Goal: Task Accomplishment & Management: Manage account settings

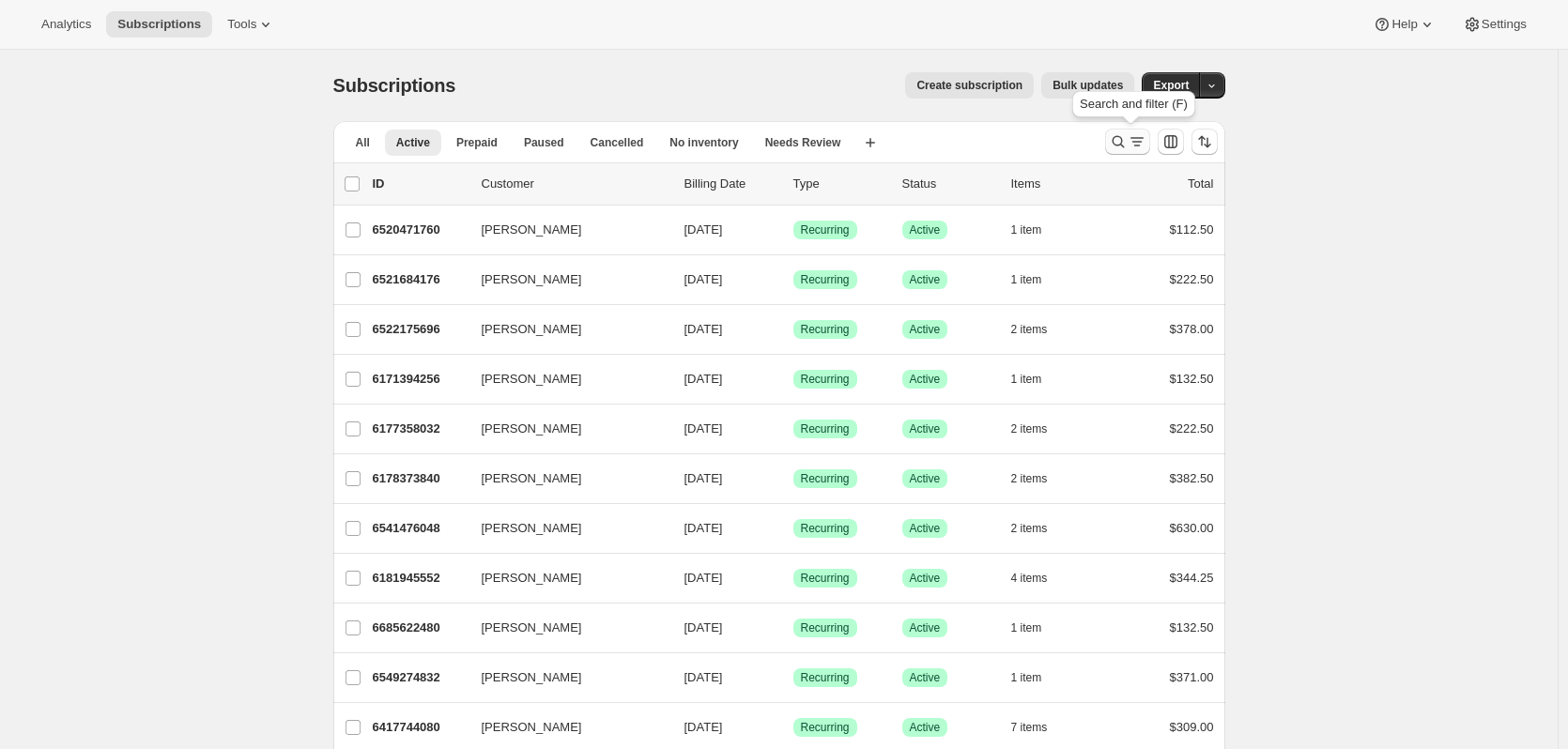
click at [1124, 144] on icon "Search and filter results" at bounding box center [1118, 142] width 19 height 19
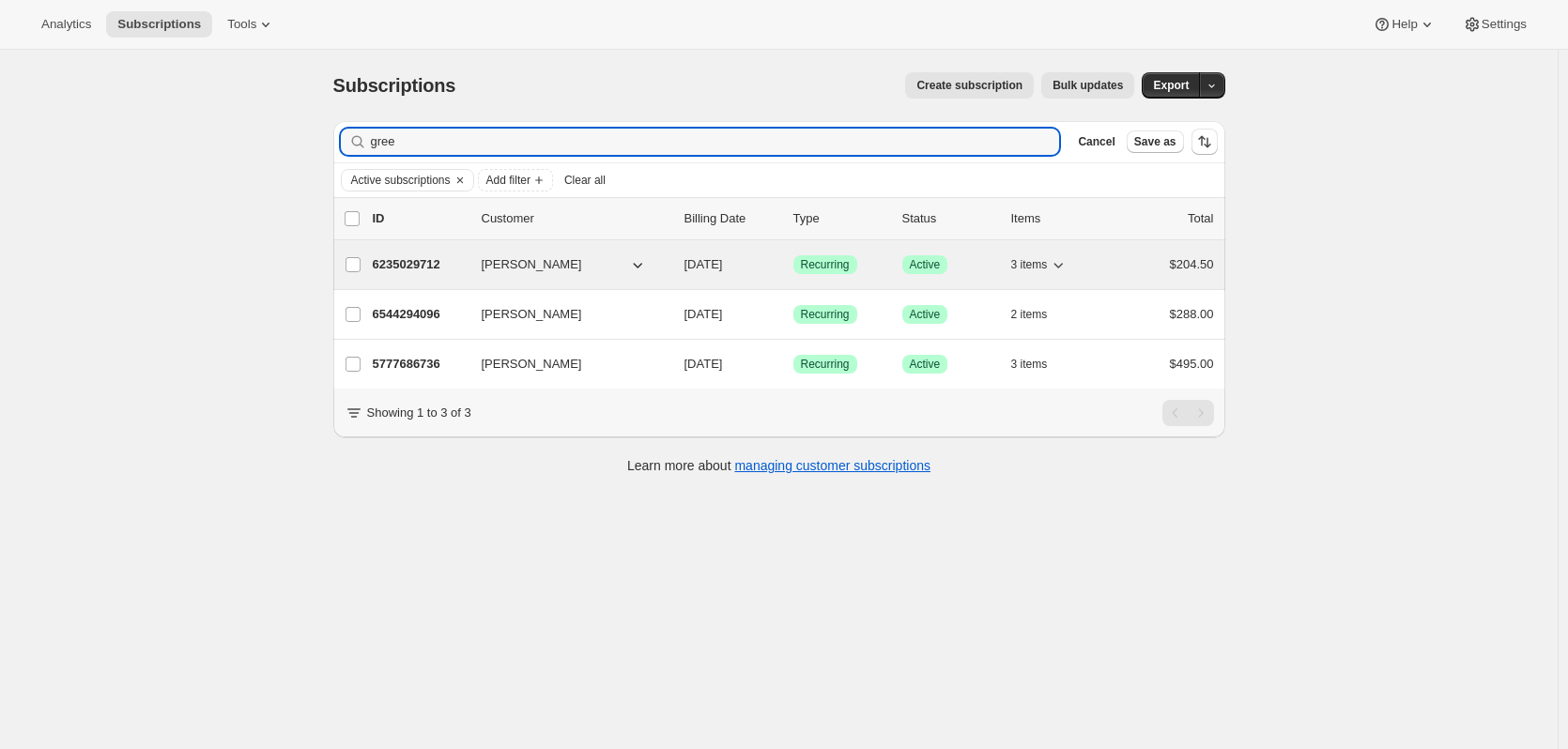
type input "gree"
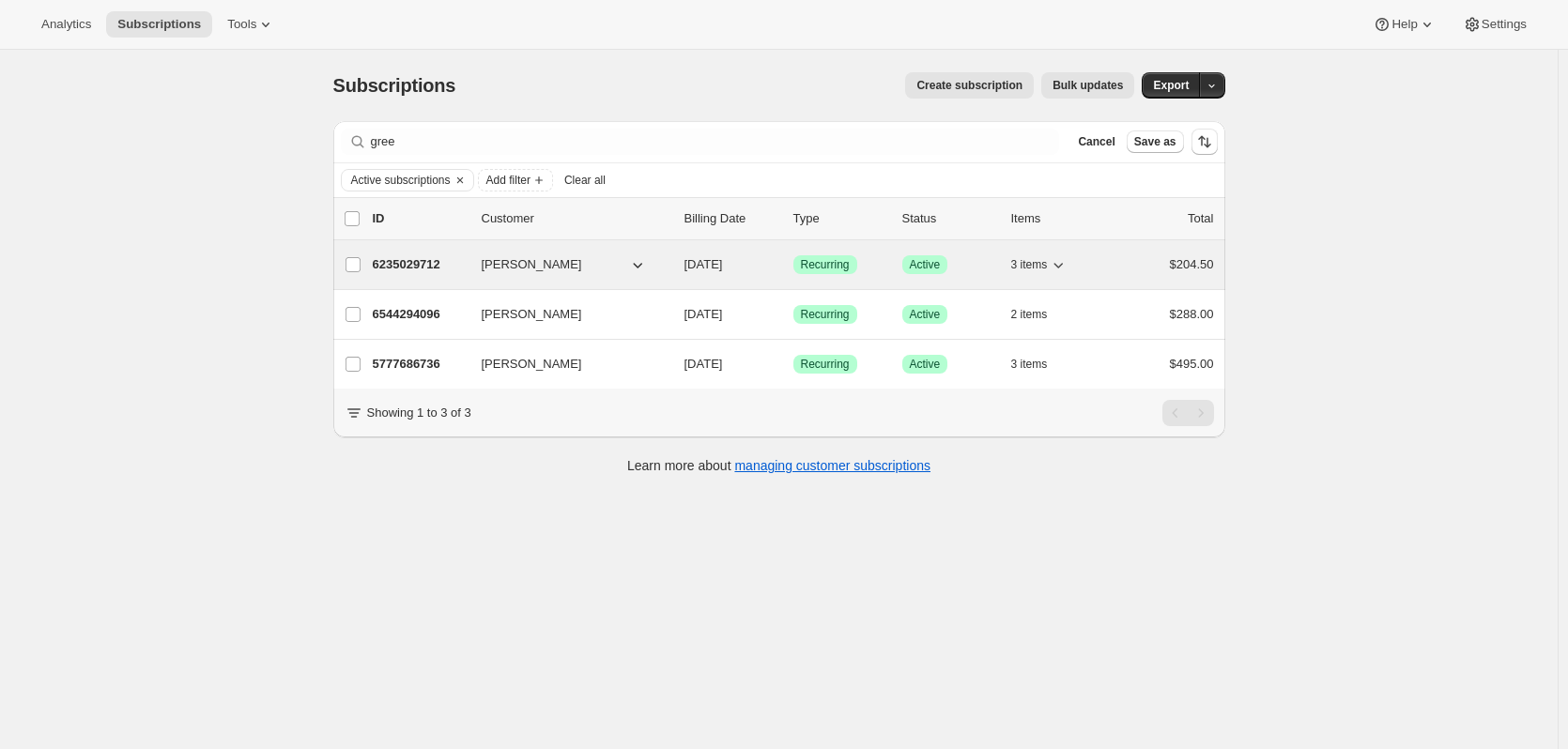
click at [395, 264] on p "6235029712" at bounding box center [420, 265] width 94 height 19
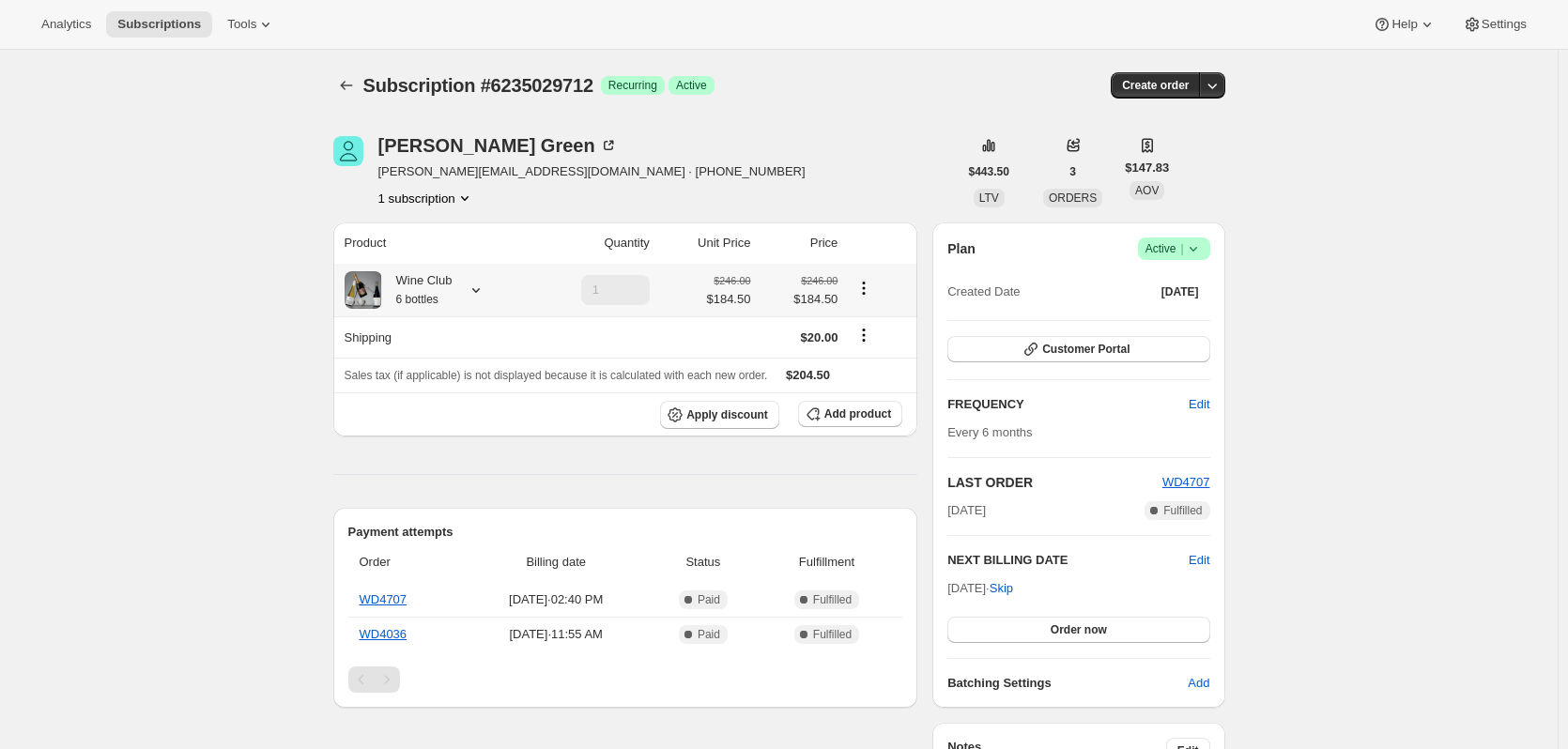
click at [485, 291] on icon at bounding box center [476, 290] width 19 height 19
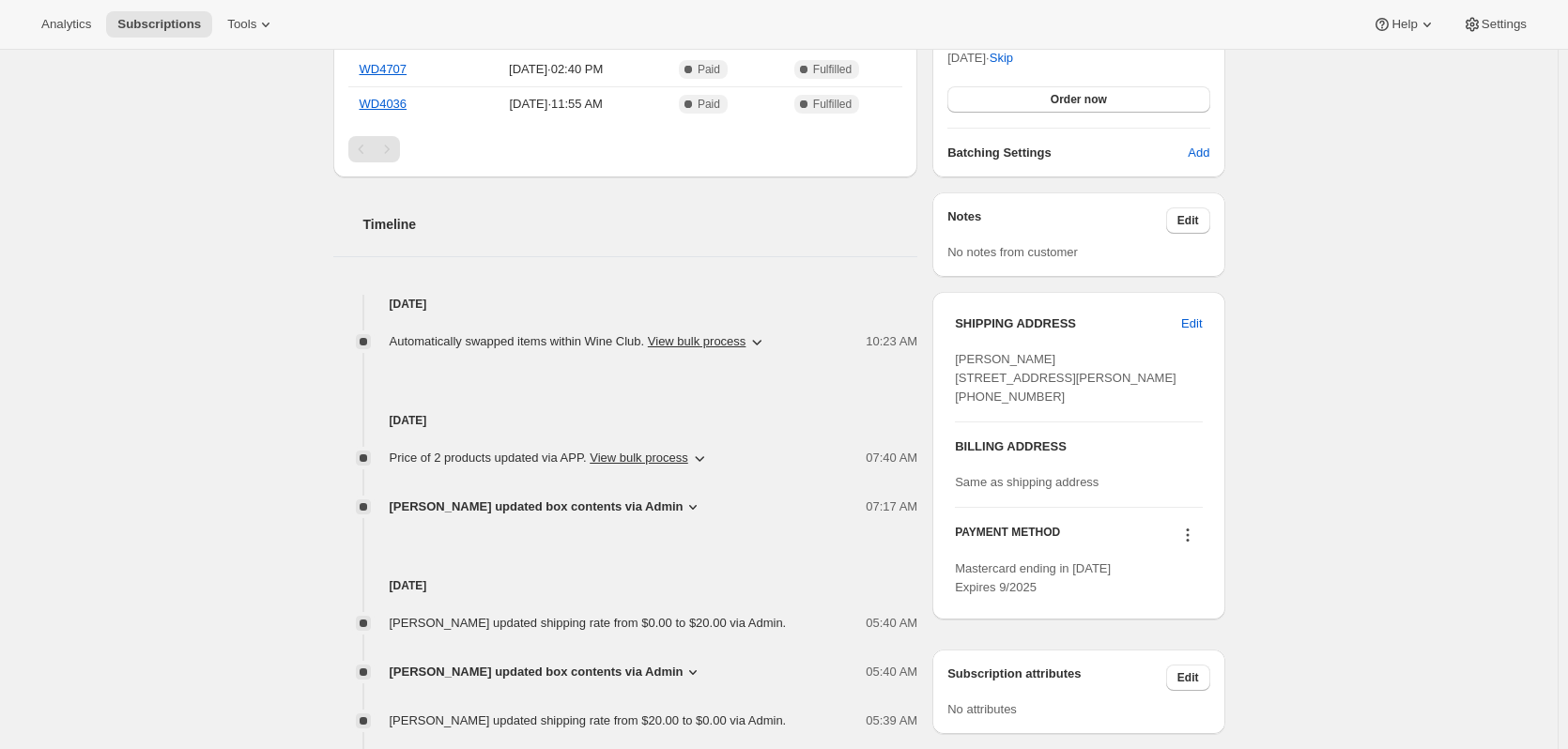
scroll to position [563, 0]
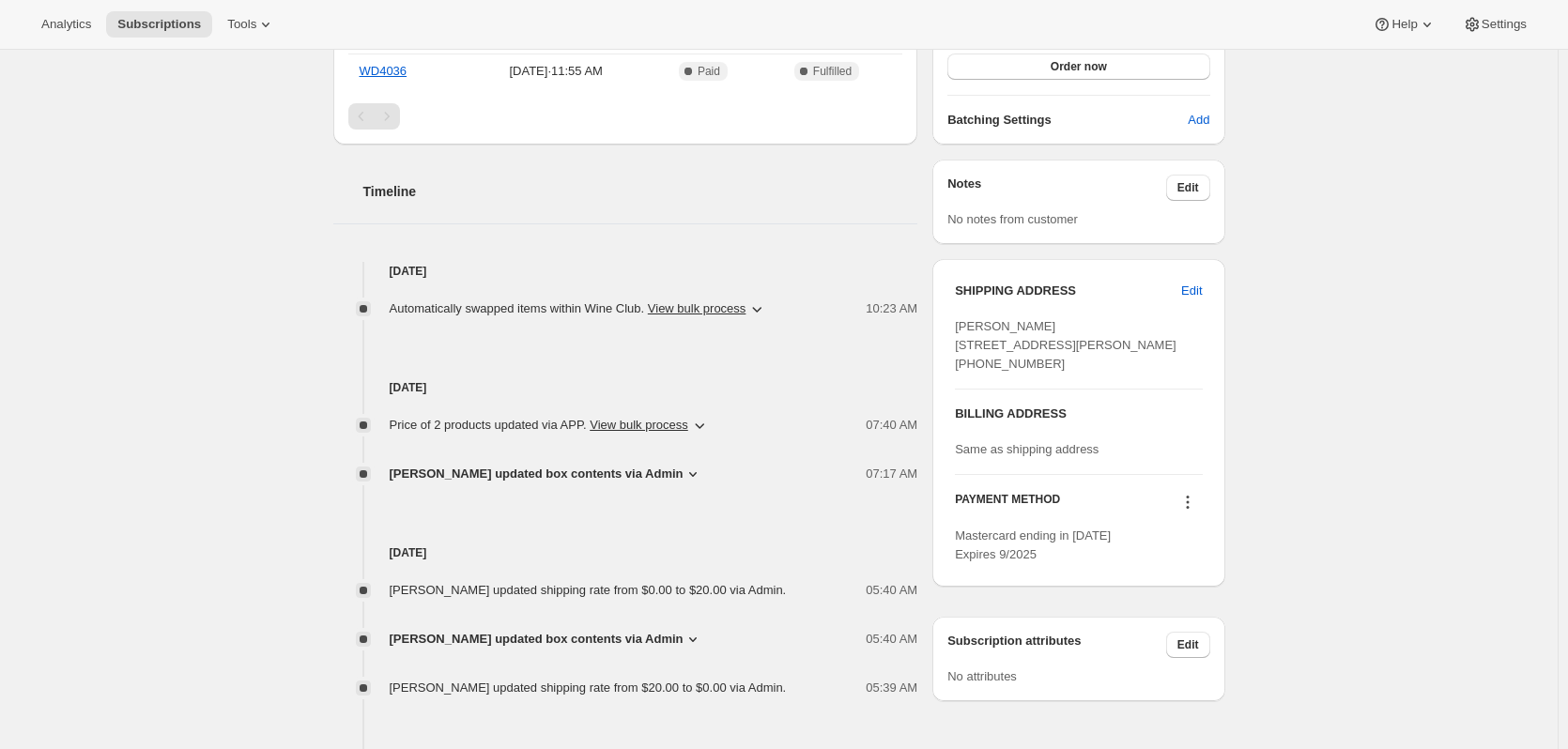
click at [694, 424] on icon "button" at bounding box center [700, 425] width 19 height 19
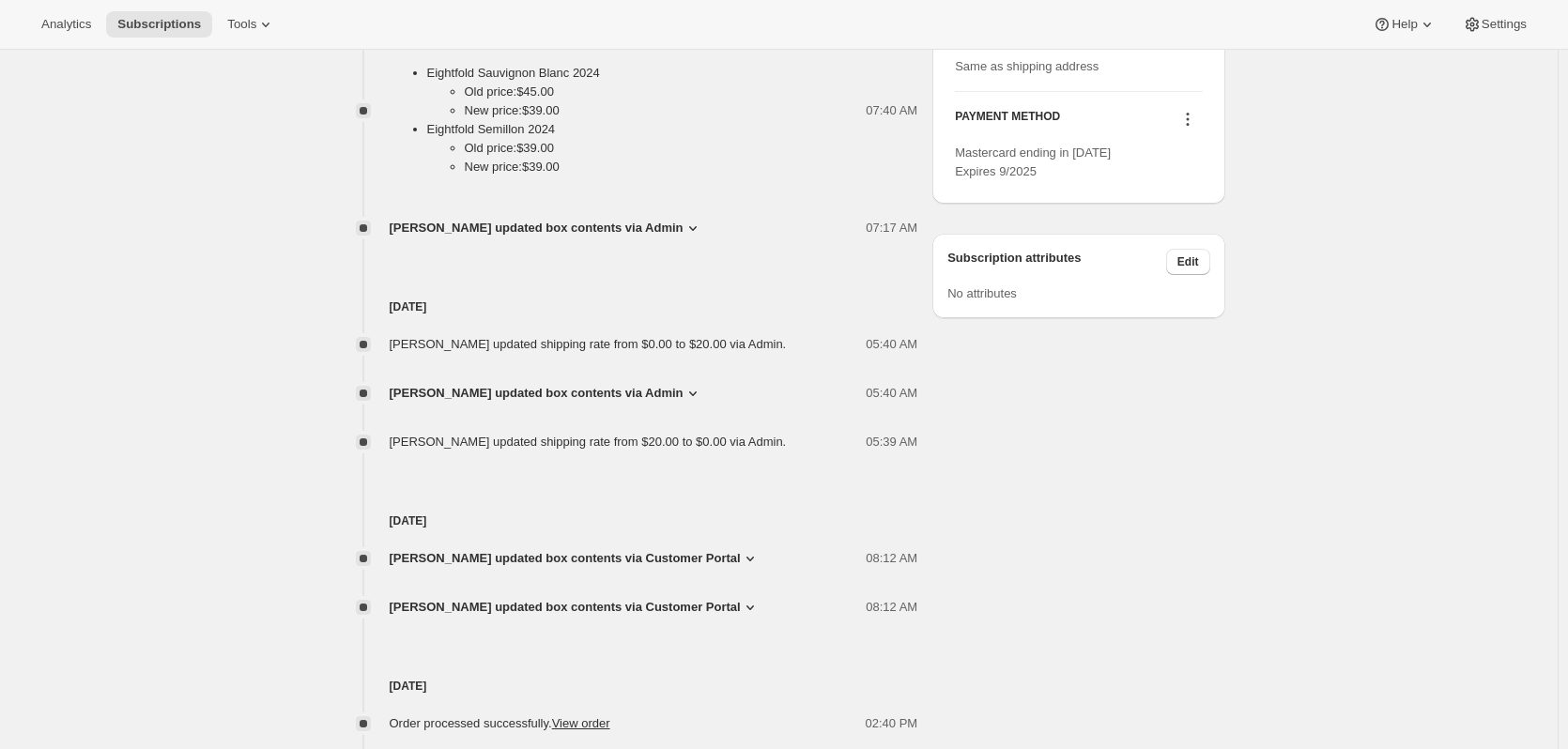
scroll to position [1033, 0]
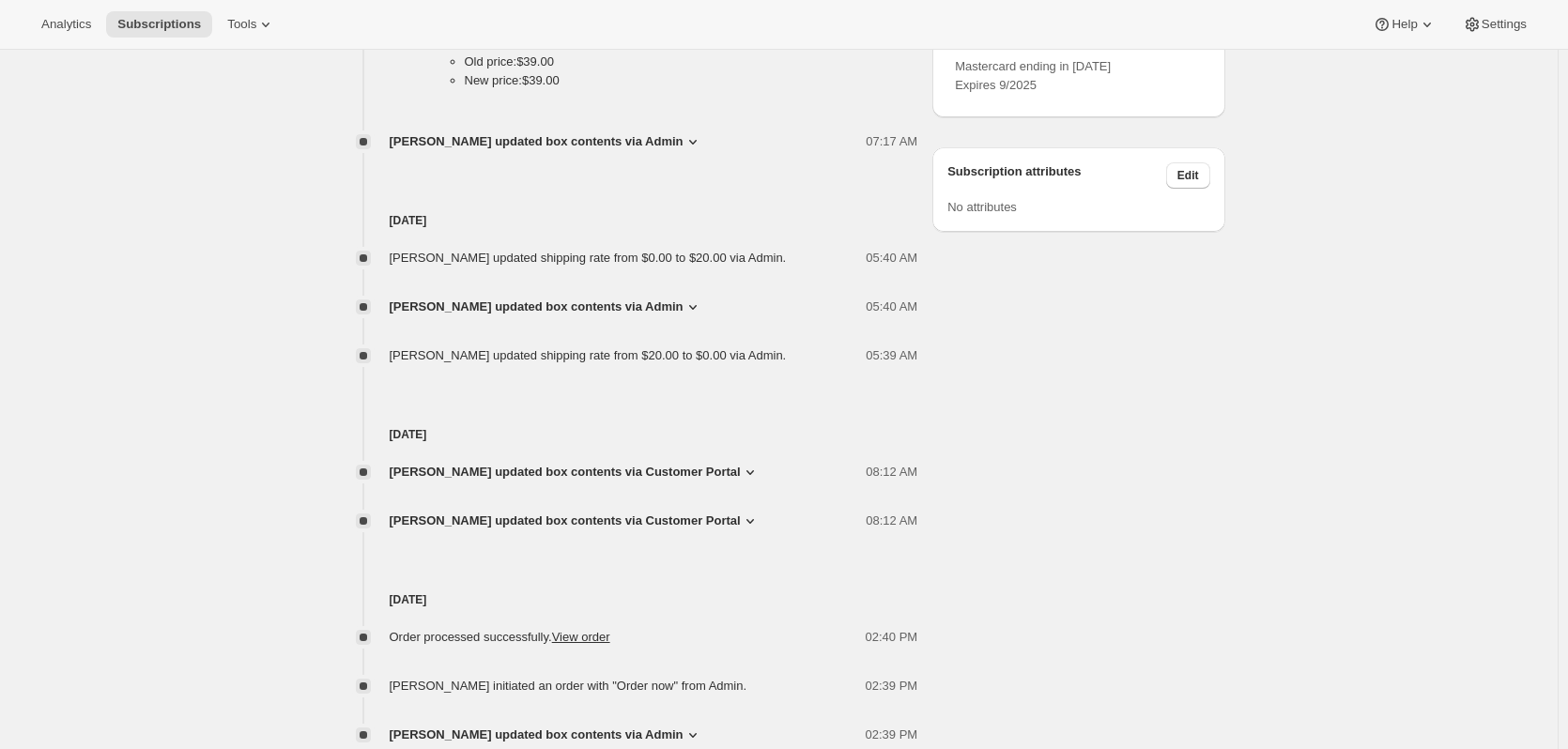
click at [688, 307] on icon at bounding box center [693, 307] width 19 height 19
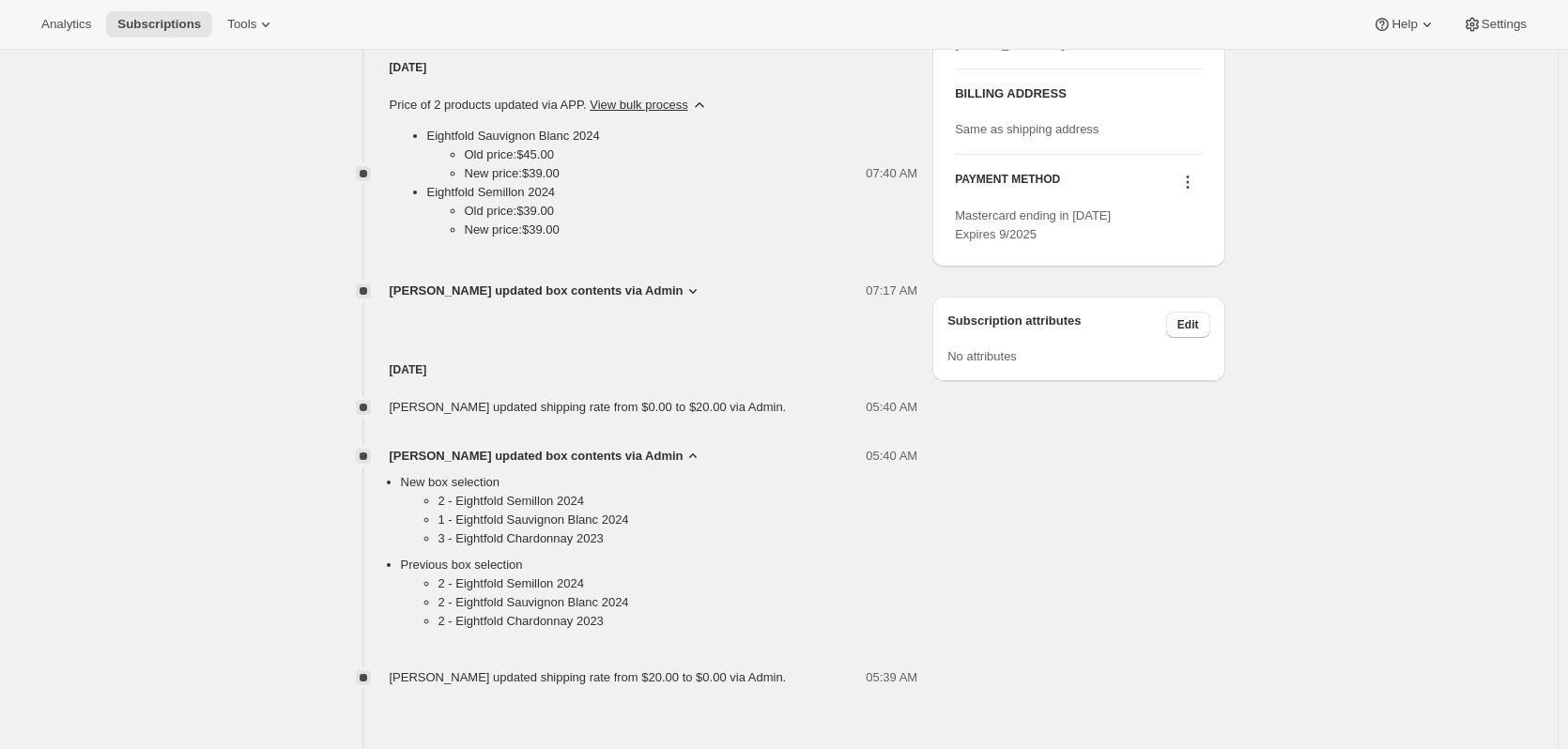
scroll to position [1220, 0]
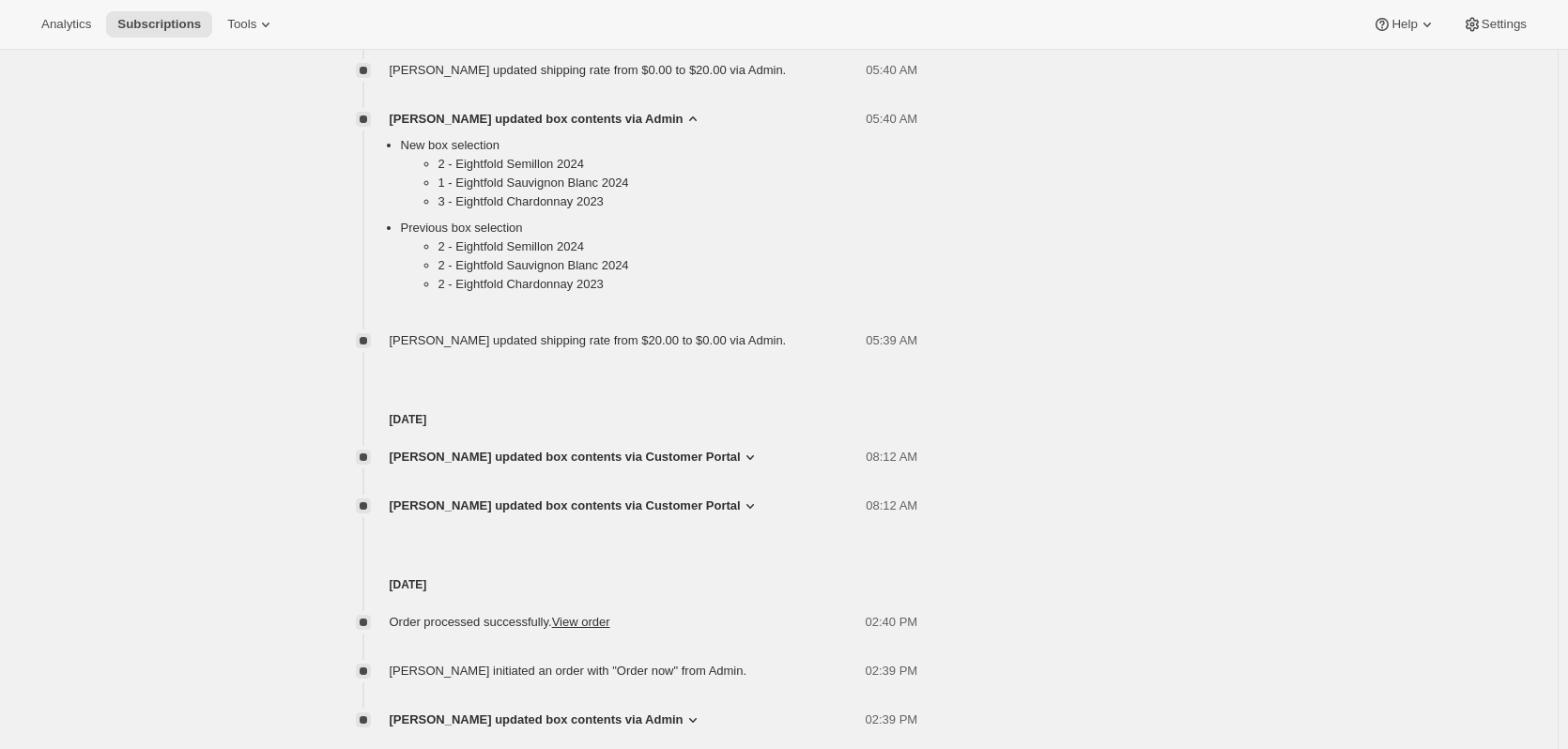
click at [741, 502] on icon at bounding box center [750, 506] width 19 height 19
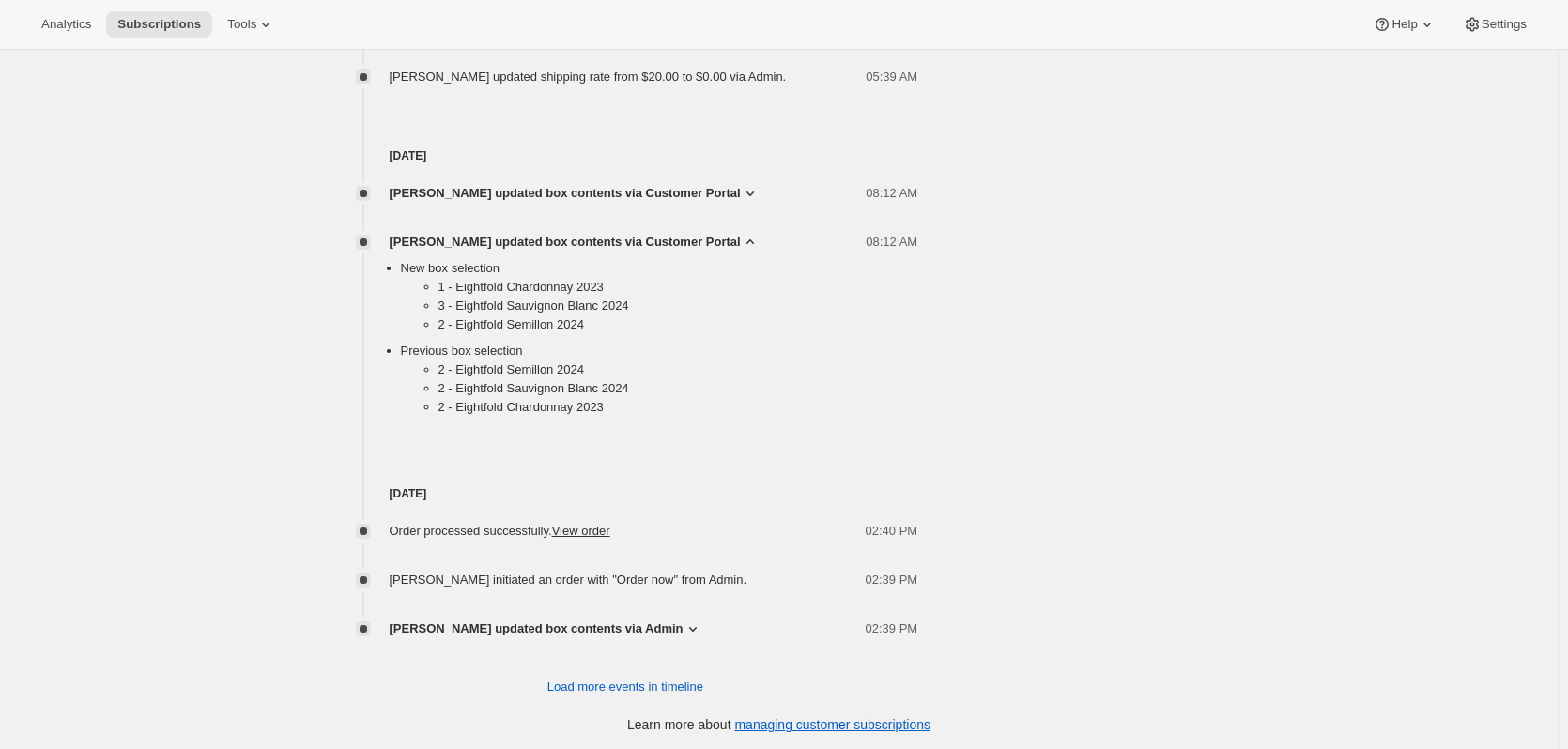
scroll to position [1487, 0]
click at [664, 679] on span "Load more events in timeline" at bounding box center [625, 685] width 156 height 19
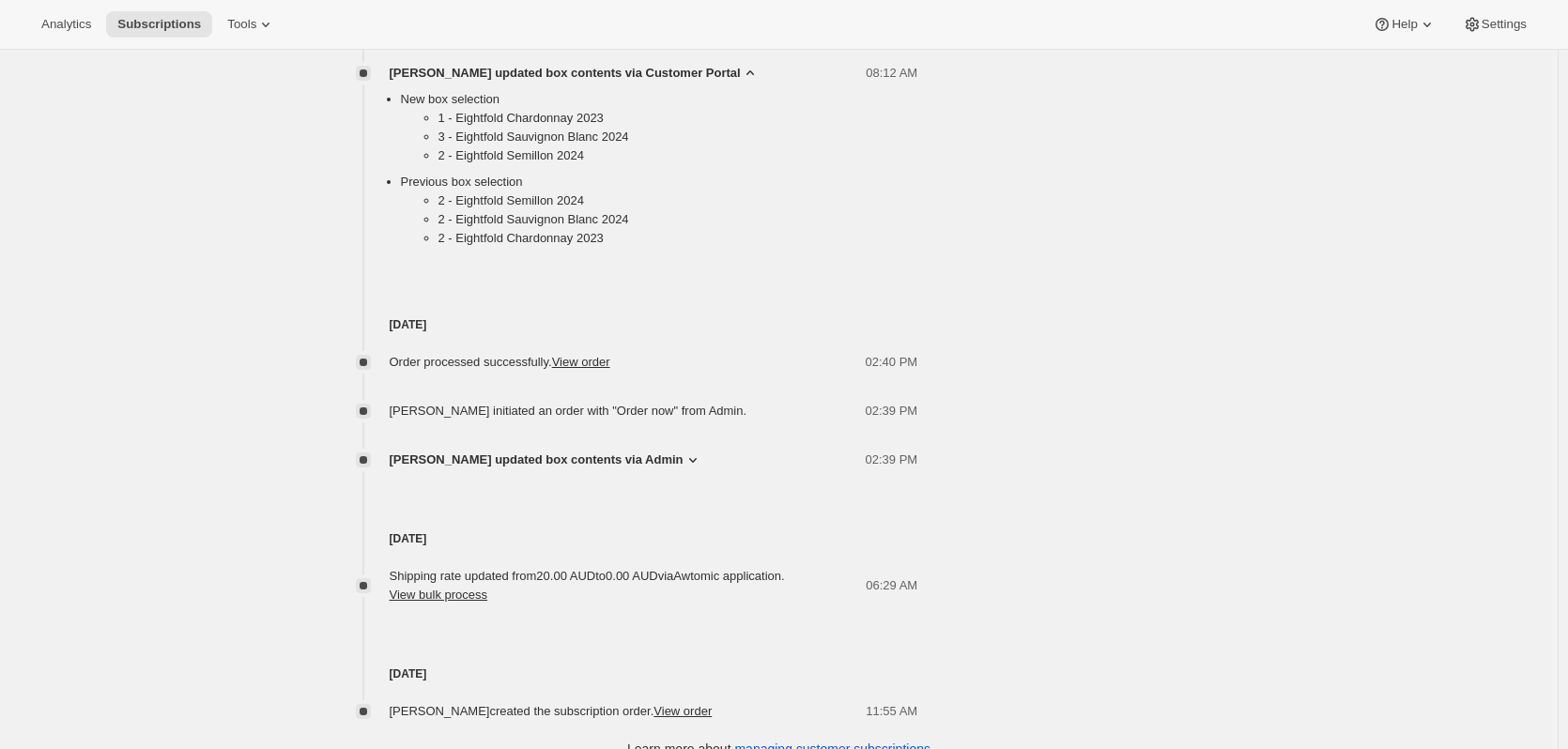
scroll to position [1680, 0]
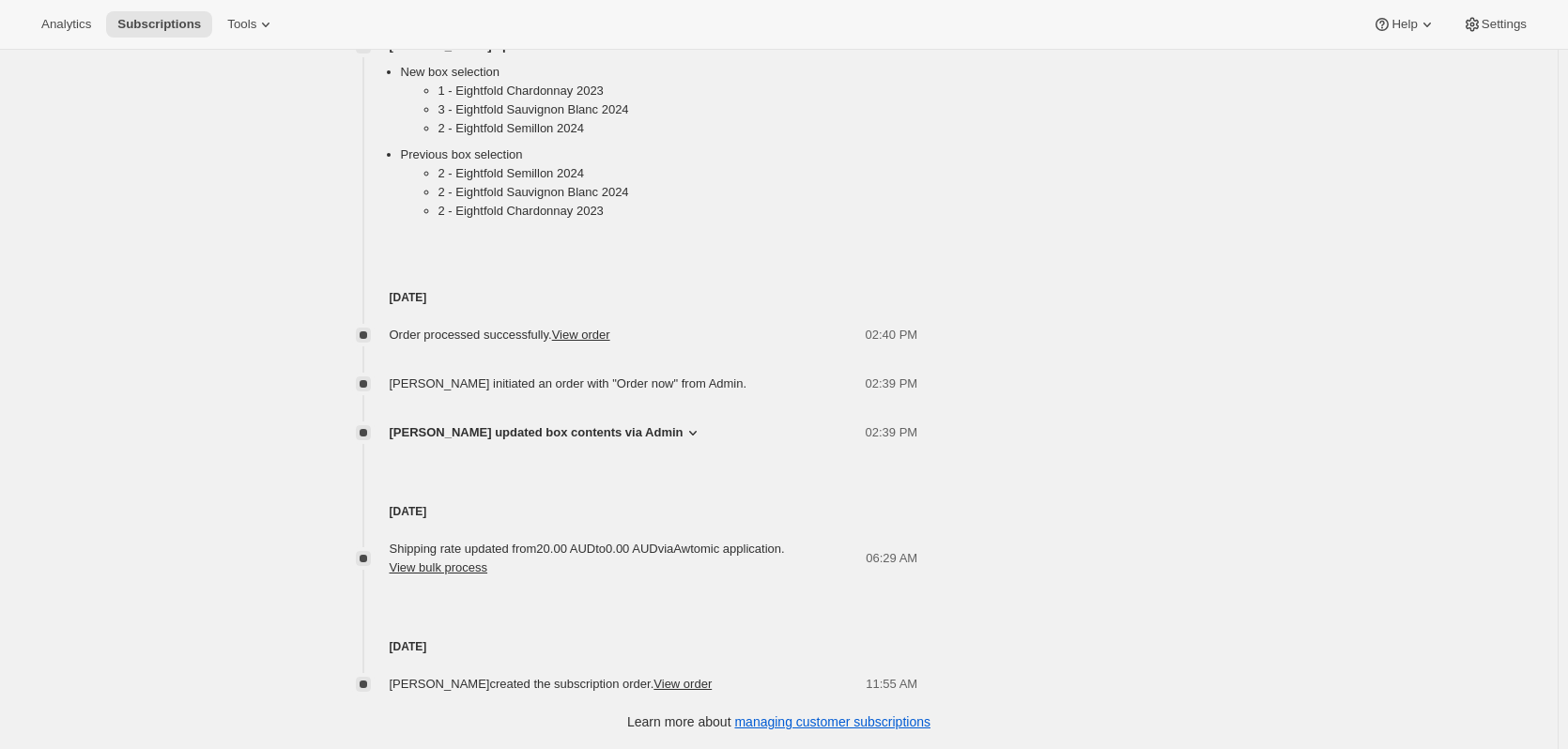
click at [697, 426] on icon at bounding box center [693, 433] width 19 height 19
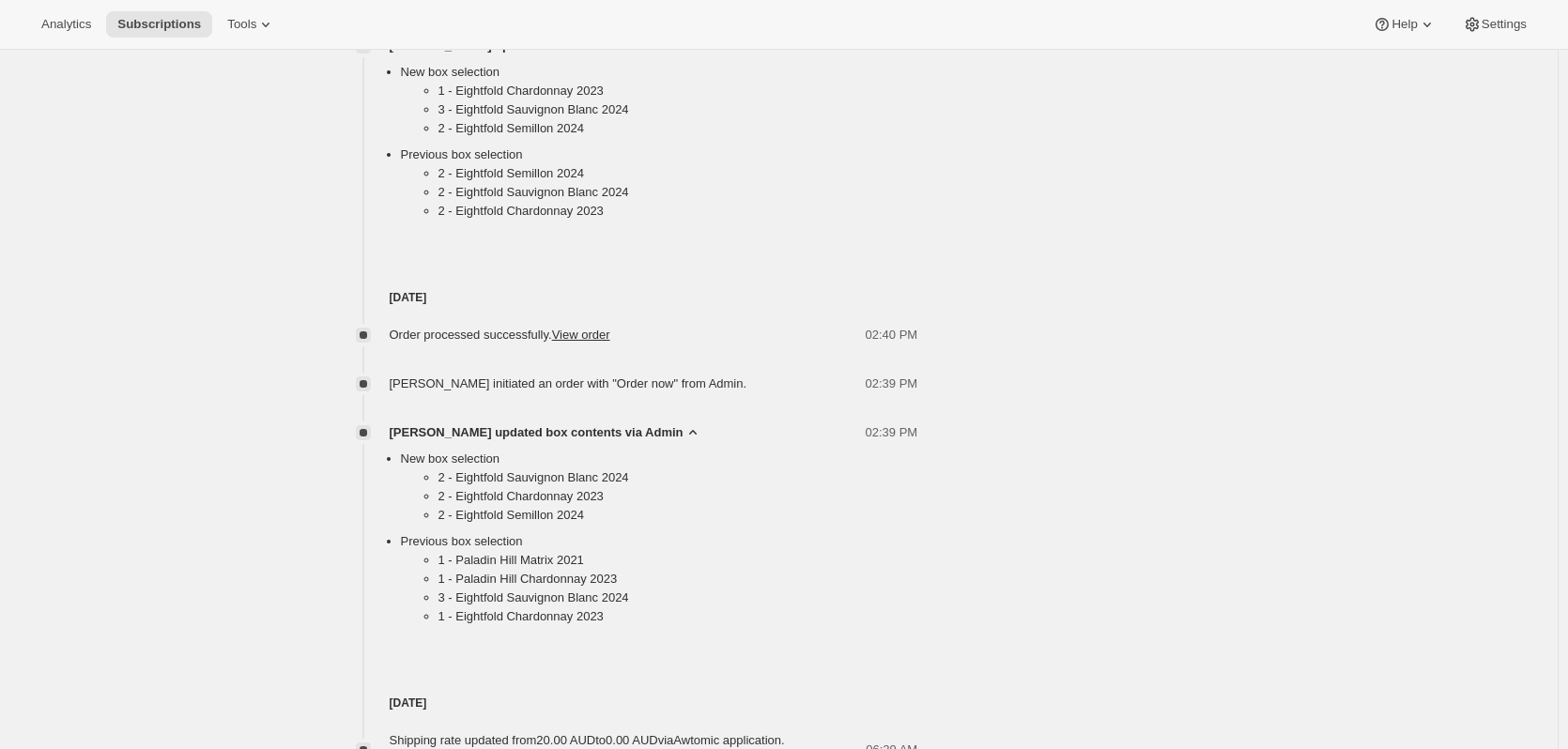
click at [749, 529] on ul "2 - Eightfold Sauvignon Blanc 2024 2 - Eightfold Chardonnay 2023 2 - Eightfold …" at bounding box center [659, 500] width 518 height 64
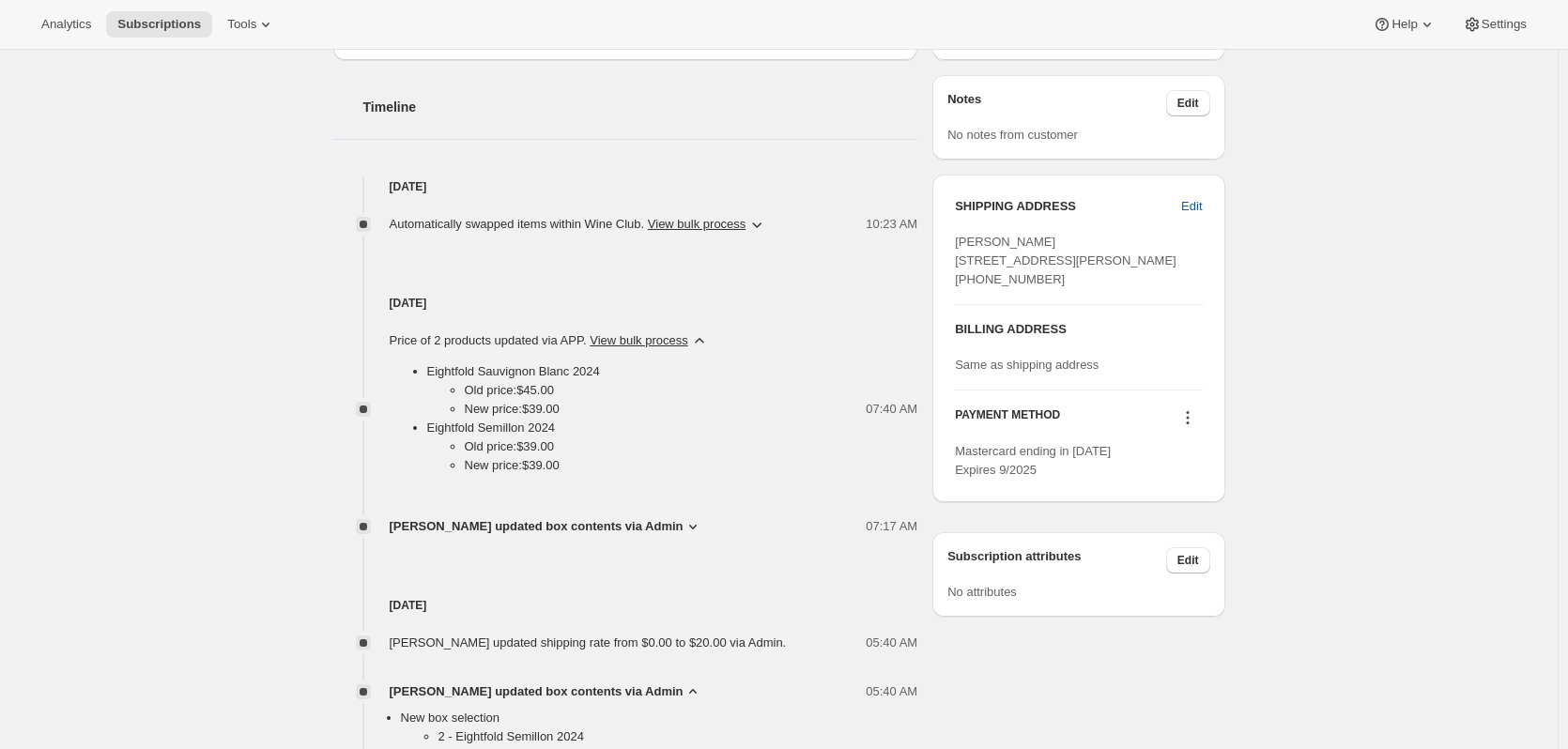
scroll to position [84, 0]
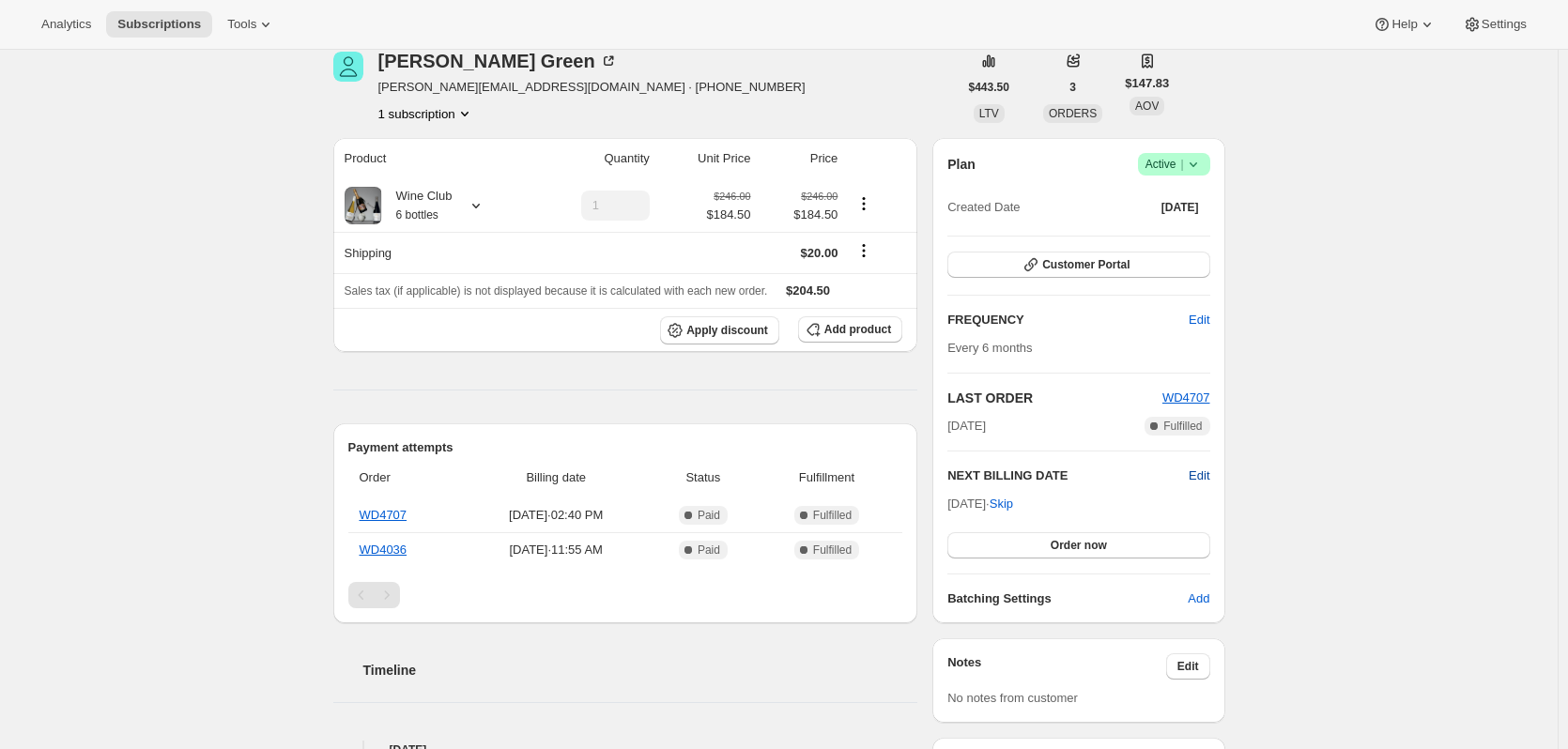
click at [1202, 471] on span "Edit" at bounding box center [1199, 476] width 21 height 19
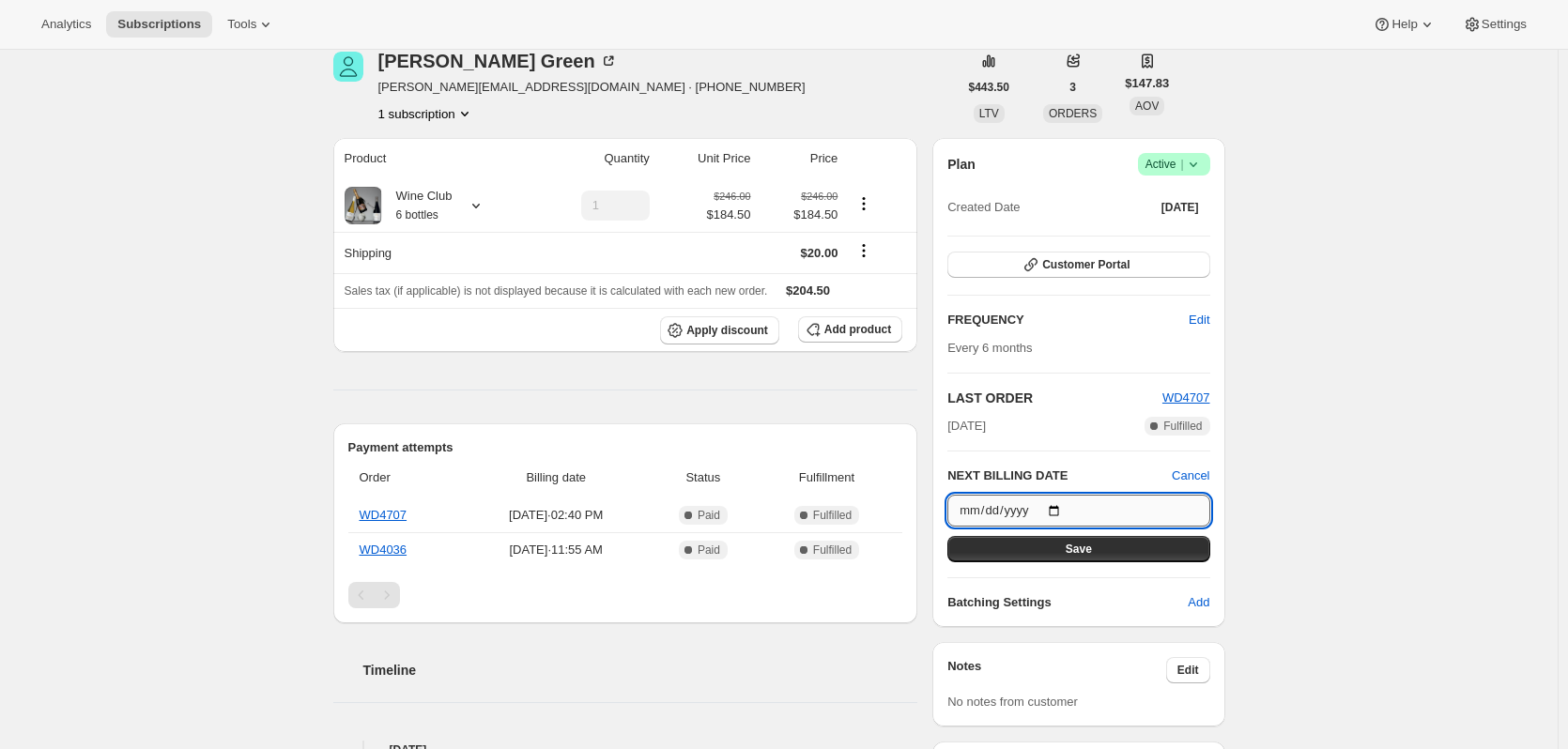
click at [994, 511] on input "[DATE]" at bounding box center [1078, 510] width 262 height 32
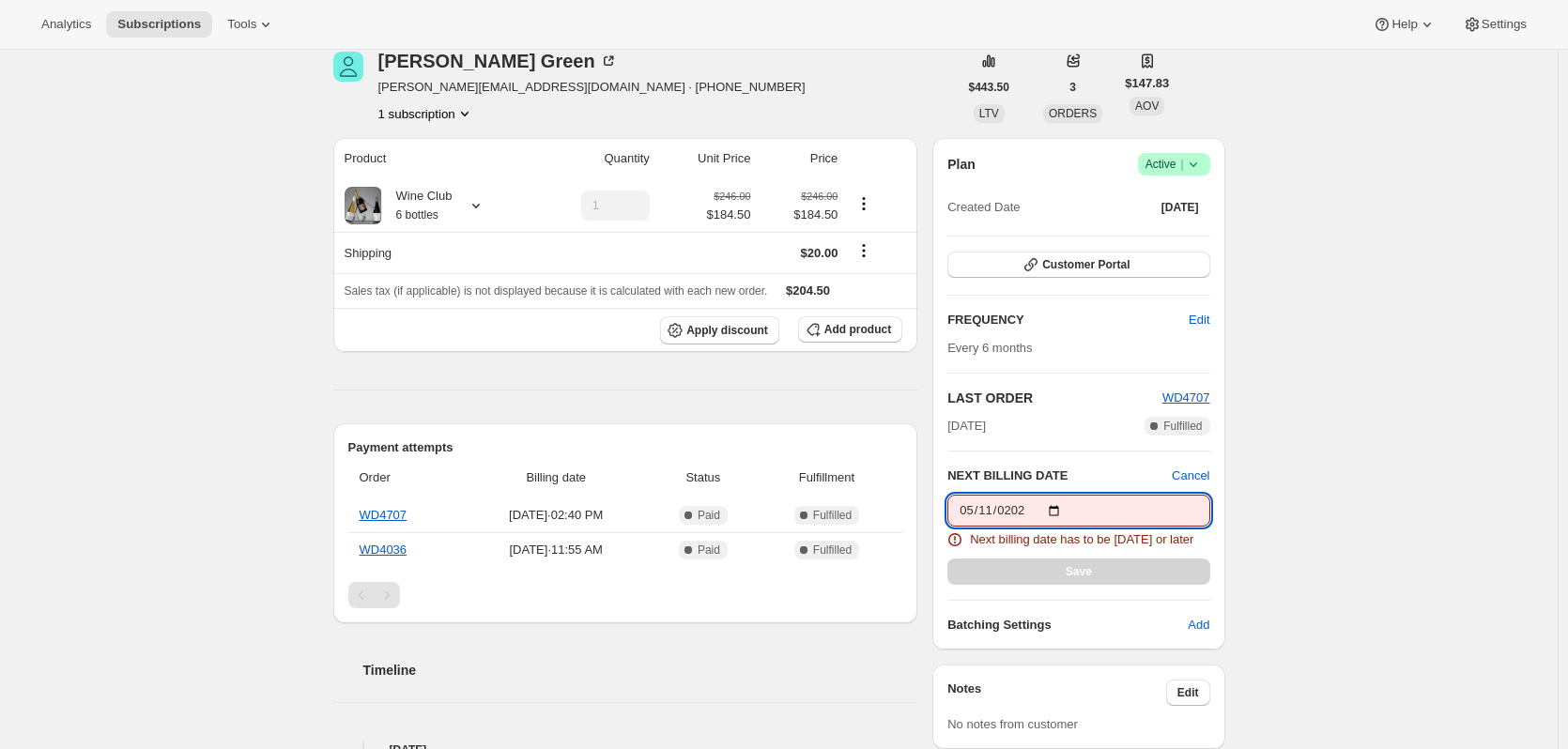
type input "[DATE]"
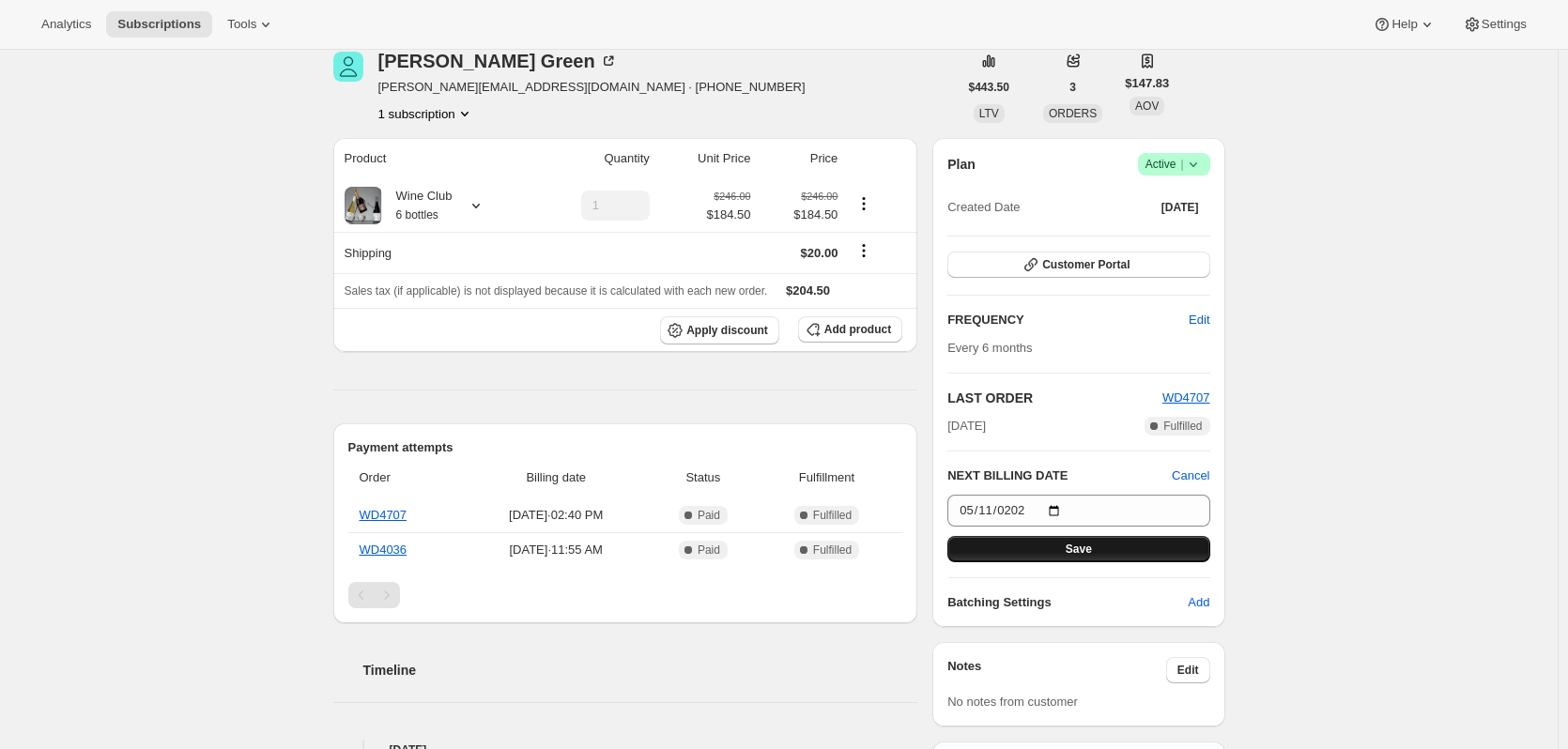
click at [1018, 548] on button "Save" at bounding box center [1078, 548] width 262 height 26
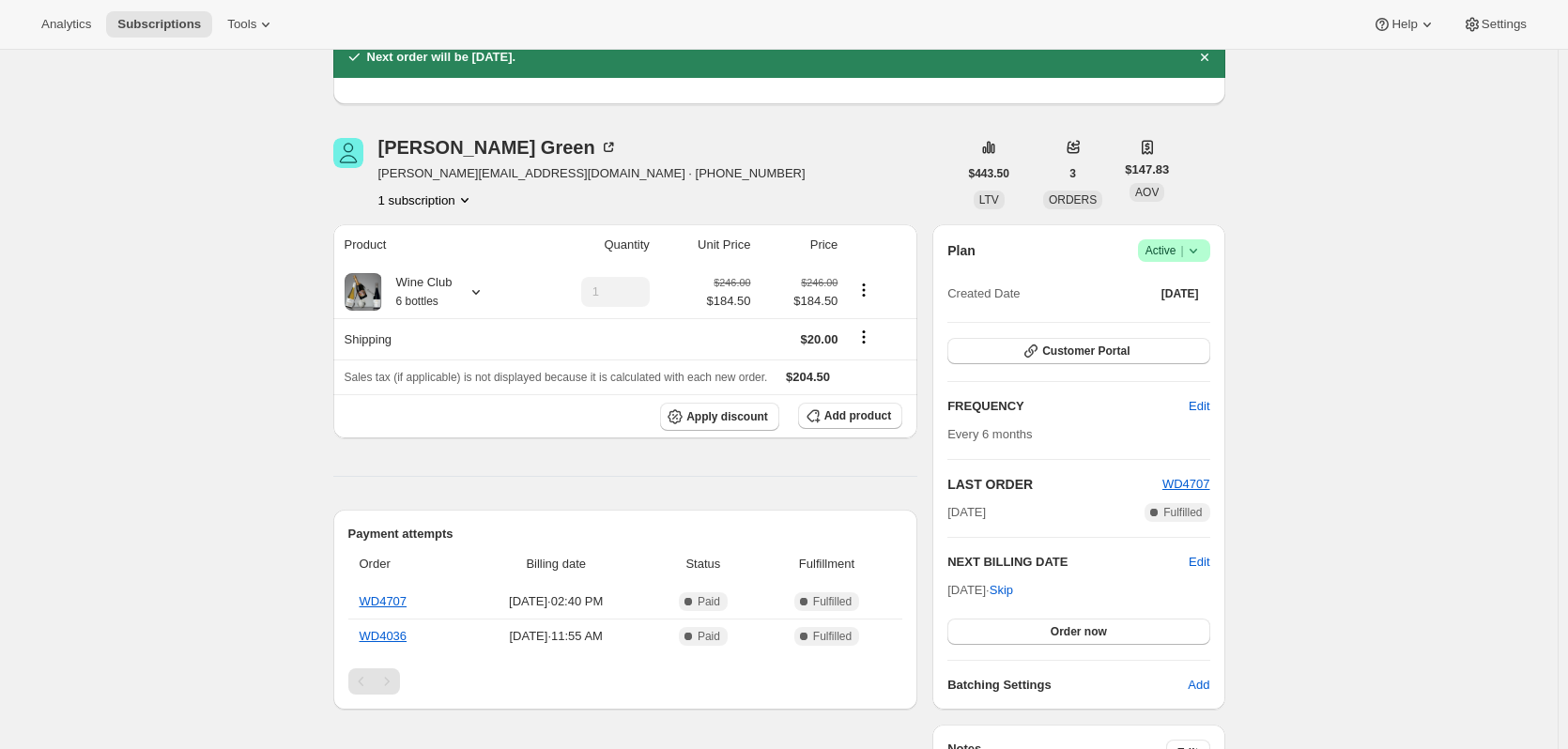
click at [938, 511] on div "Plan Success Active | Created Date [DATE] Customer Portal FREQUENCY Edit Every …" at bounding box center [1078, 466] width 292 height 486
